Goal: Task Accomplishment & Management: Use online tool/utility

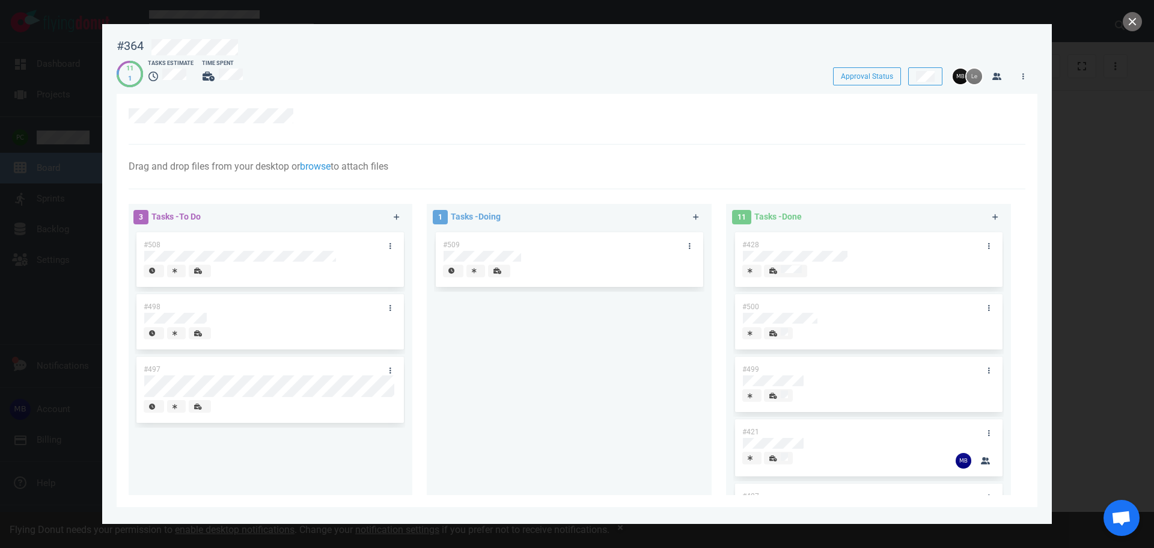
click at [525, 247] on div "#509" at bounding box center [558, 244] width 244 height 25
click at [506, 283] on div at bounding box center [562, 272] width 252 height 30
click at [496, 275] on div at bounding box center [499, 270] width 11 height 11
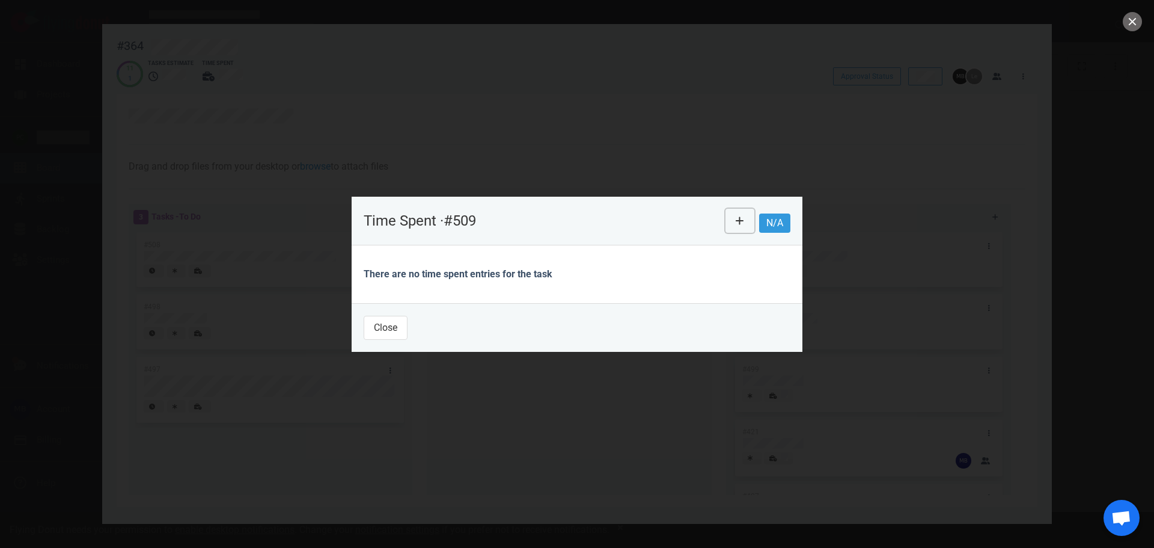
click at [742, 222] on icon at bounding box center [740, 221] width 8 height 10
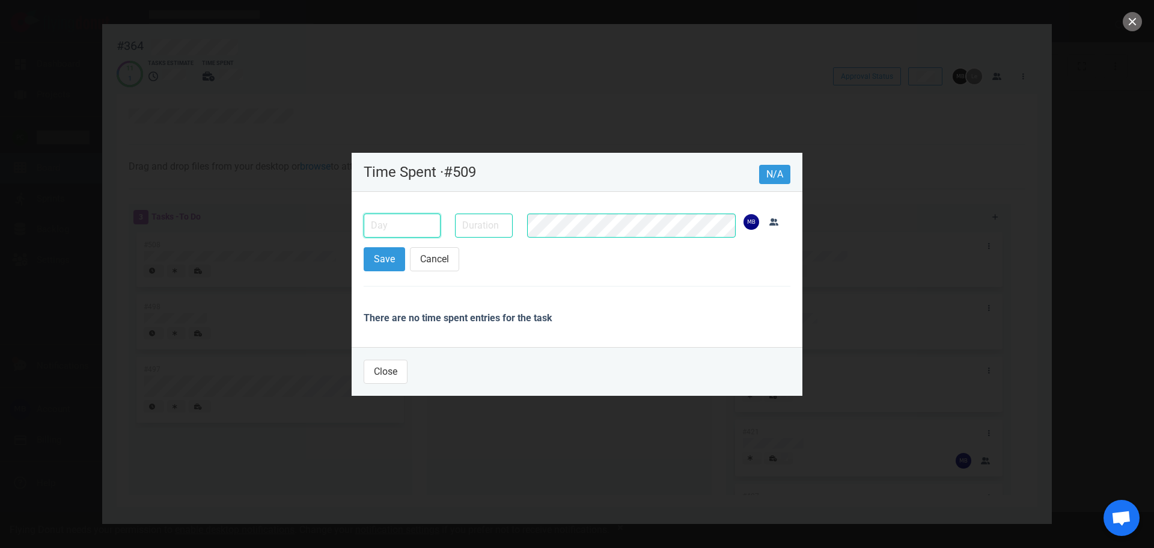
click at [394, 236] on input "text" at bounding box center [402, 225] width 77 height 24
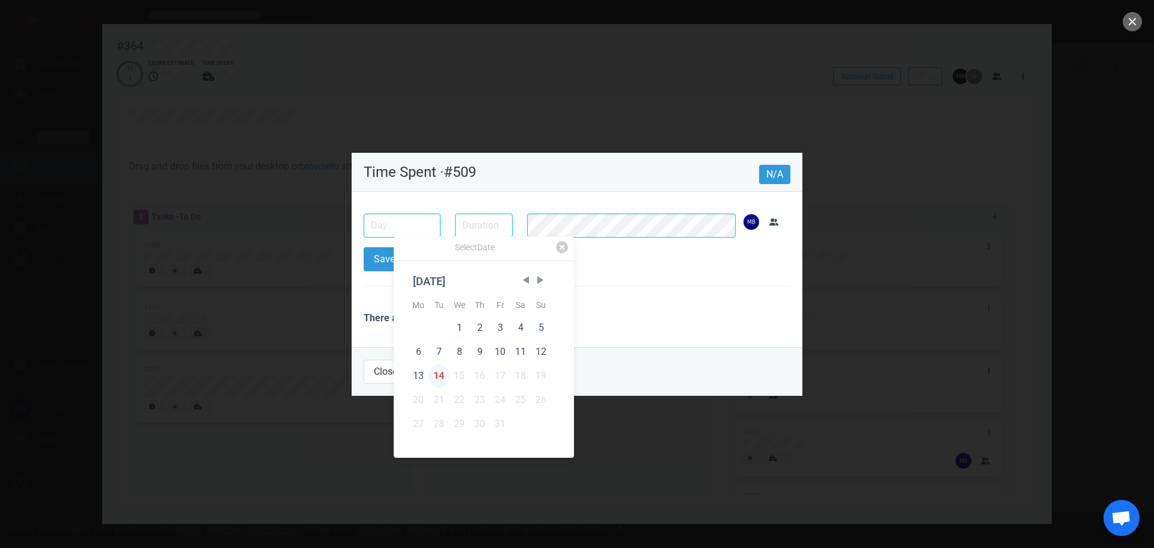
click at [444, 373] on div "14" at bounding box center [439, 376] width 20 height 24
type input "Oct 14, 2025"
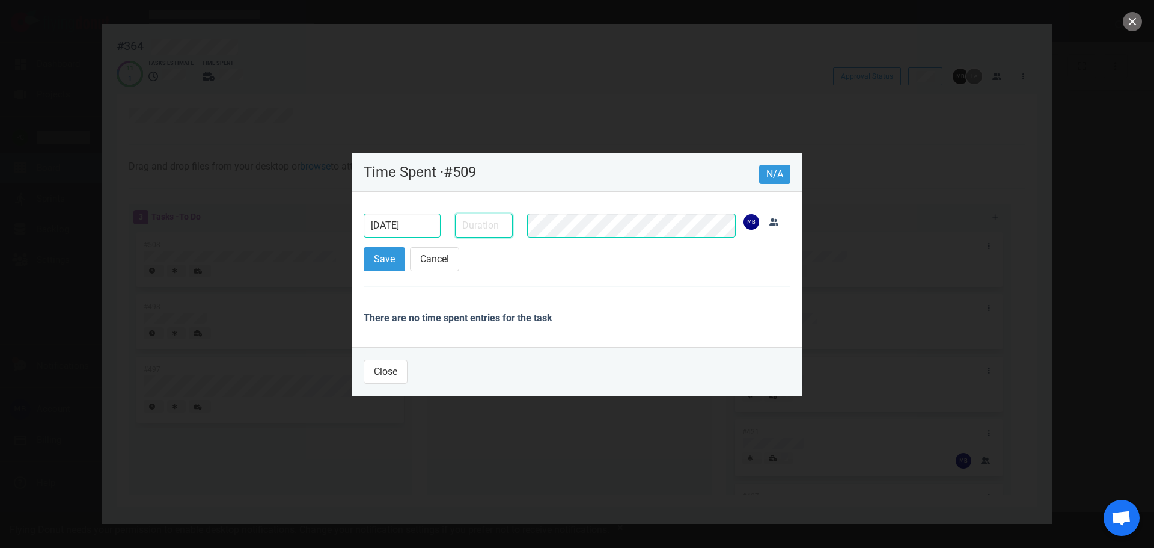
click at [490, 231] on input "text" at bounding box center [484, 225] width 58 height 24
type input "30m"
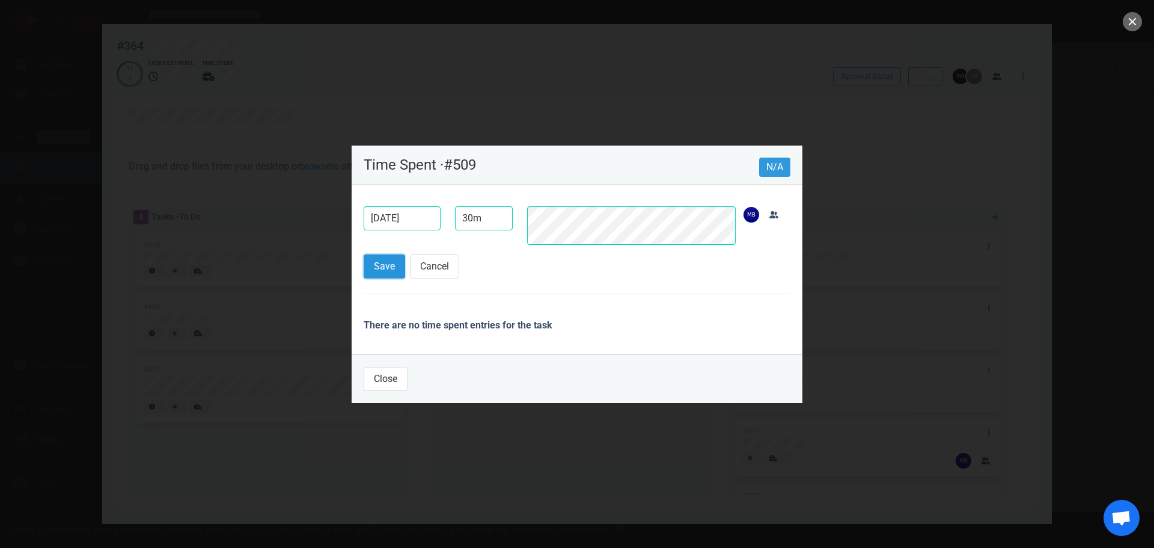
click at [397, 273] on button "Save" at bounding box center [384, 266] width 41 height 24
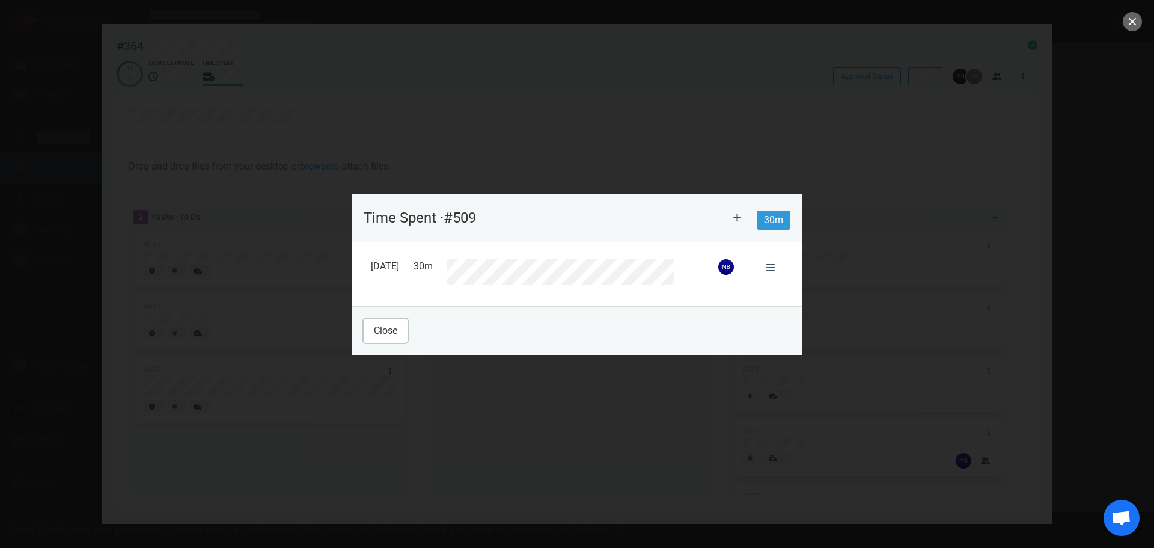
click at [388, 329] on button "Close" at bounding box center [386, 331] width 44 height 24
